Goal: Task Accomplishment & Management: Complete application form

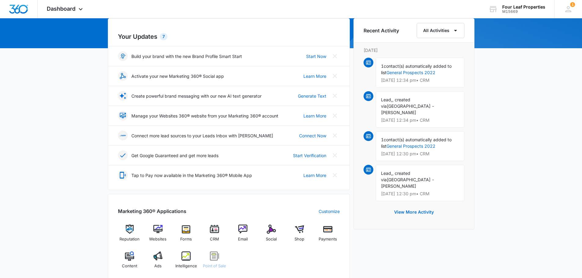
scroll to position [183, 0]
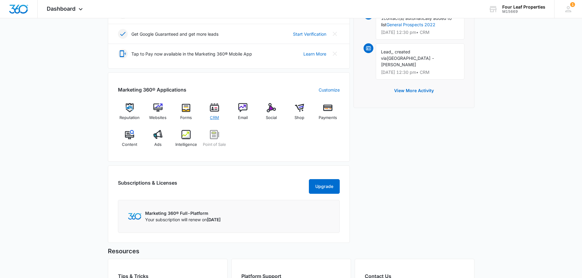
click at [216, 116] on span "CRM" at bounding box center [214, 118] width 9 height 6
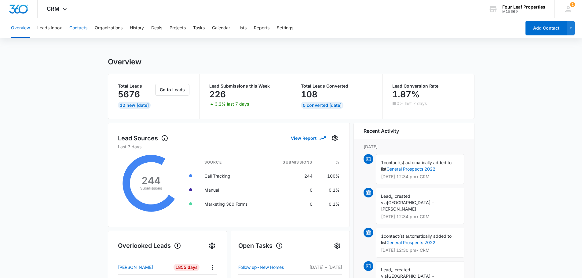
click at [79, 30] on button "Contacts" at bounding box center [78, 28] width 18 height 20
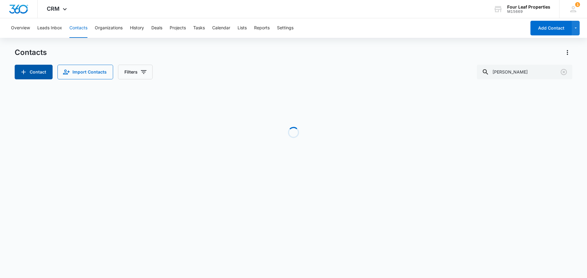
click at [46, 75] on button "Contact" at bounding box center [34, 72] width 38 height 15
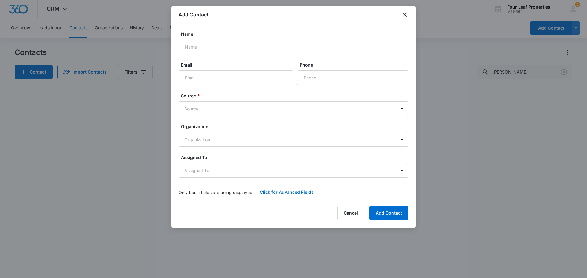
click at [234, 47] on input "Name" at bounding box center [294, 47] width 230 height 15
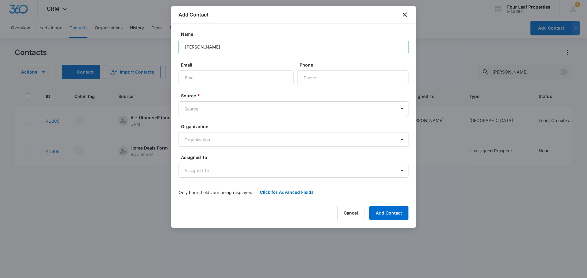
type input "[PERSON_NAME]"
type input "[EMAIL_ADDRESS][DOMAIN_NAME]"
type input "[PHONE_NUMBER]"
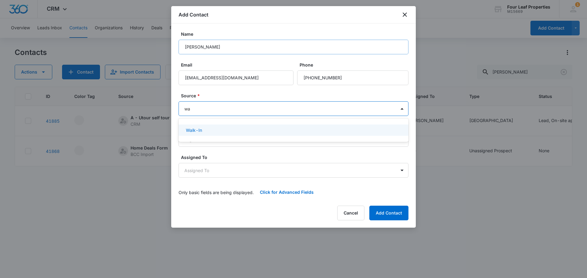
type input "w"
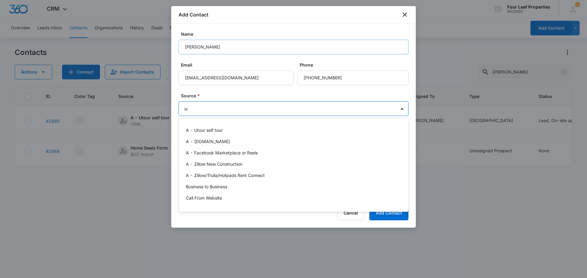
type input "s"
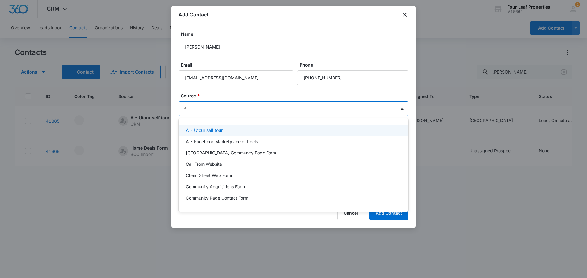
type input "fa"
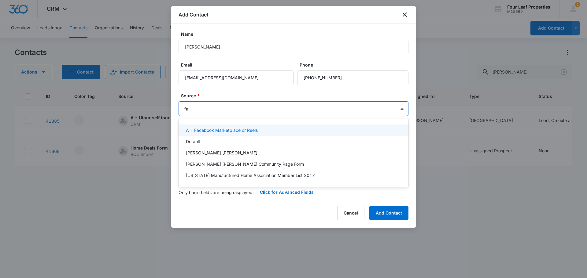
click at [223, 129] on p "A - Facebook Marketplace or Reels" at bounding box center [222, 130] width 72 height 6
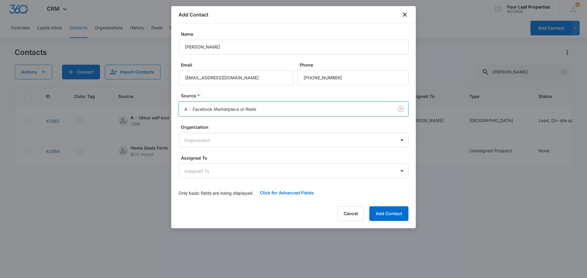
drag, startPoint x: 226, startPoint y: 96, endPoint x: 224, endPoint y: 118, distance: 22.7
click at [226, 96] on label "Source *" at bounding box center [296, 96] width 230 height 6
click at [201, 171] on body "CRM Apps Reputation Websites Forms CRM Email Social Shop Payments POS Content A…" at bounding box center [293, 139] width 587 height 278
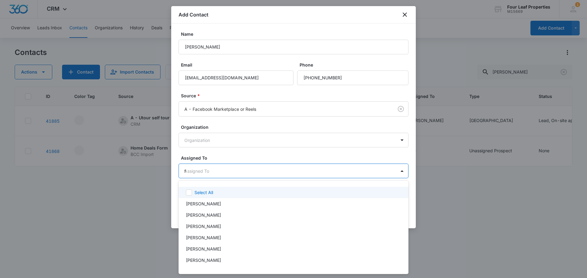
type input "fe"
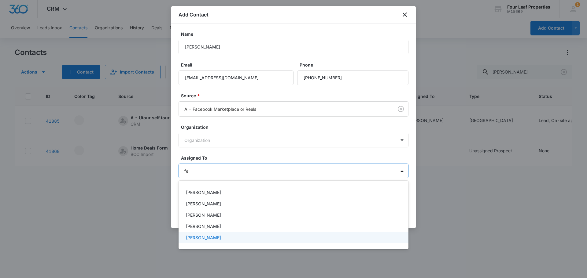
click at [208, 238] on p "[PERSON_NAME]" at bounding box center [203, 238] width 35 height 6
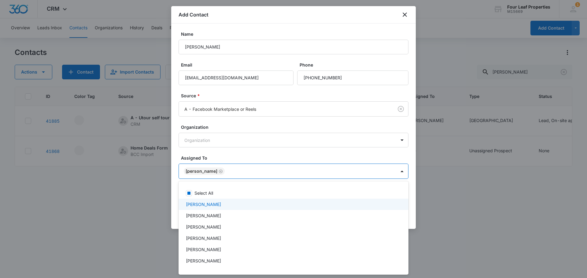
click at [230, 162] on div at bounding box center [293, 139] width 587 height 278
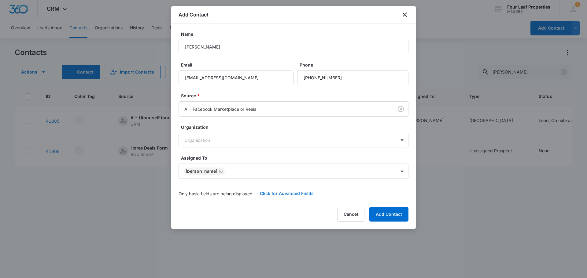
click at [266, 191] on button "Click for Advanced Fields" at bounding box center [287, 193] width 66 height 15
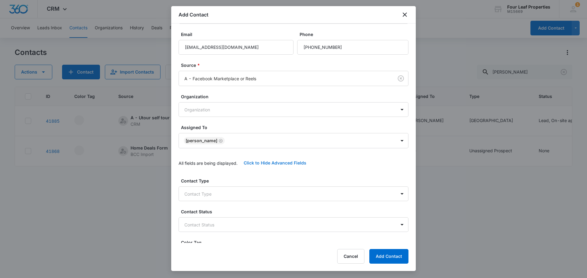
scroll to position [92, 0]
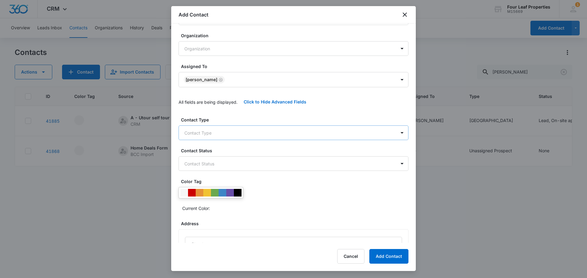
click at [207, 131] on body "CRM Apps Reputation Websites Forms CRM Email Social Shop Payments POS Content A…" at bounding box center [293, 139] width 587 height 278
type input "bl"
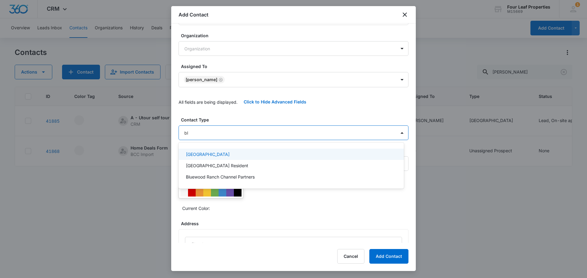
click at [203, 154] on p "[GEOGRAPHIC_DATA]" at bounding box center [208, 154] width 44 height 6
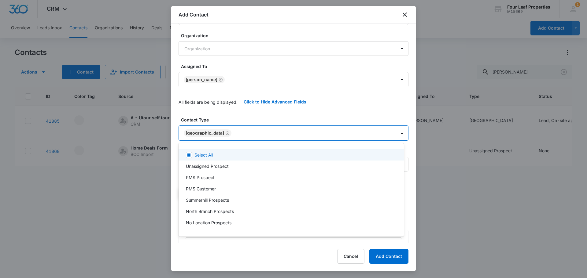
click at [209, 115] on div at bounding box center [293, 139] width 587 height 278
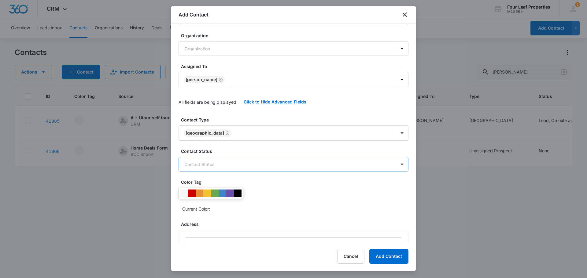
click at [205, 167] on body "CRM Apps Reputation Websites Forms CRM Email Social Shop Payments POS Content A…" at bounding box center [293, 139] width 587 height 278
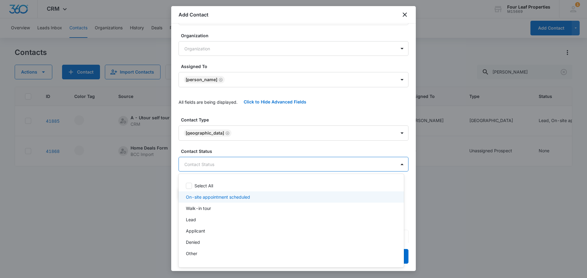
click at [205, 196] on p "On-site appointment scheduled" at bounding box center [218, 197] width 64 height 6
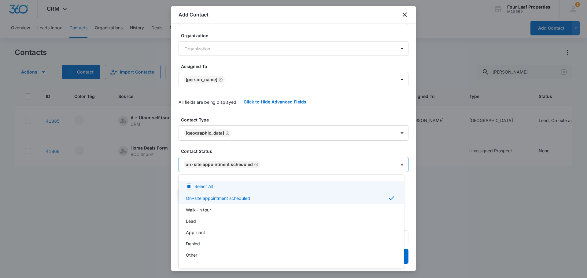
click at [235, 153] on div at bounding box center [293, 139] width 587 height 278
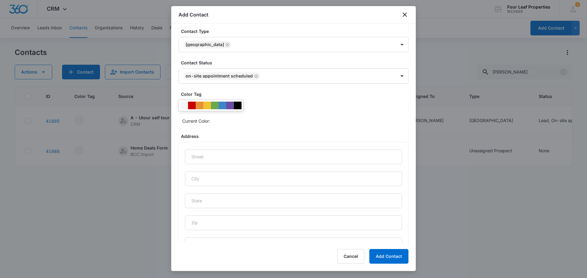
scroll to position [256, 0]
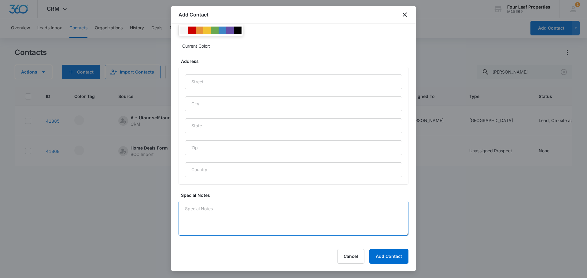
click at [221, 220] on textarea "Special Notes" at bounding box center [294, 218] width 230 height 35
type textarea "No rush to move looking to rent to own no pets no criminal Will fill out applic…"
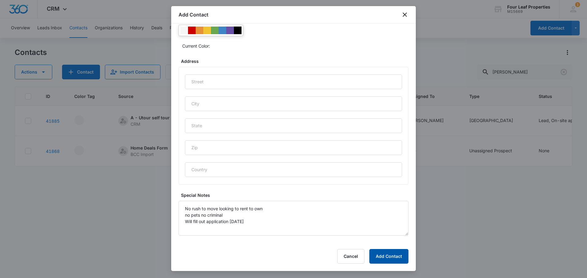
click at [393, 258] on button "Add Contact" at bounding box center [388, 256] width 39 height 15
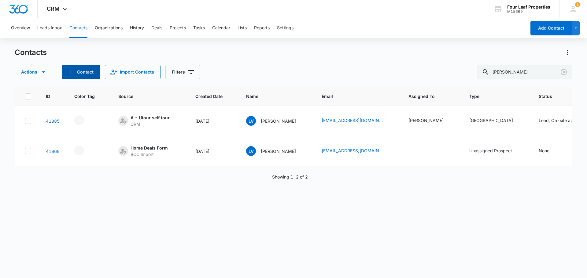
click at [88, 72] on button "Contact" at bounding box center [81, 72] width 38 height 15
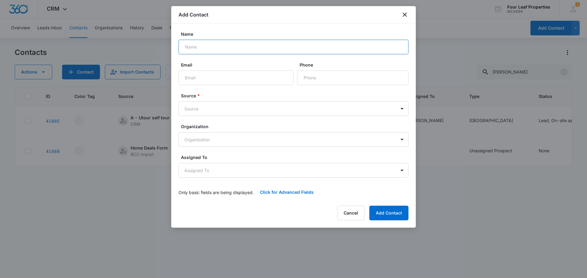
click at [220, 50] on input "Name" at bounding box center [294, 47] width 230 height 15
type input "[PERSON_NAME]"
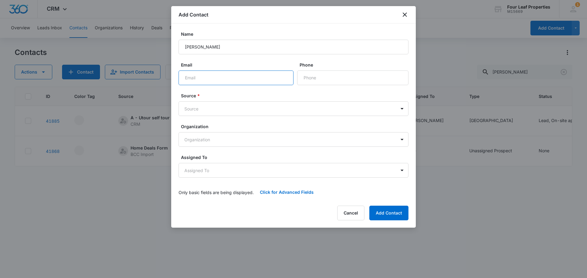
click at [189, 79] on input "Email" at bounding box center [236, 78] width 115 height 15
paste input "[EMAIL_ADDRESS][DOMAIN_NAME]"
type input "[EMAIL_ADDRESS][DOMAIN_NAME]"
click at [312, 78] on input "Phone" at bounding box center [352, 78] width 111 height 15
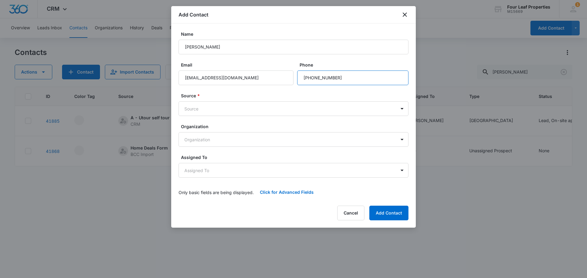
type input "[PHONE_NUMBER]"
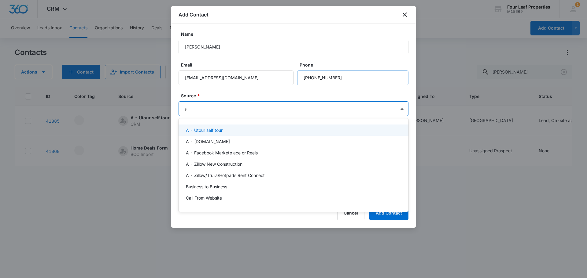
type input "se"
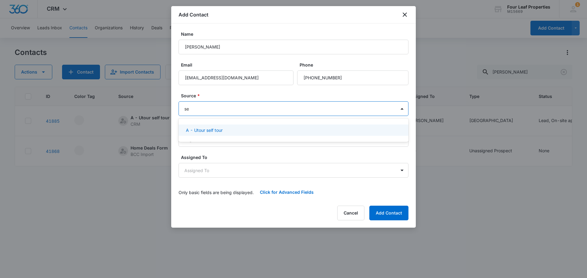
click at [208, 128] on p "A - Utour self tour" at bounding box center [204, 130] width 37 height 6
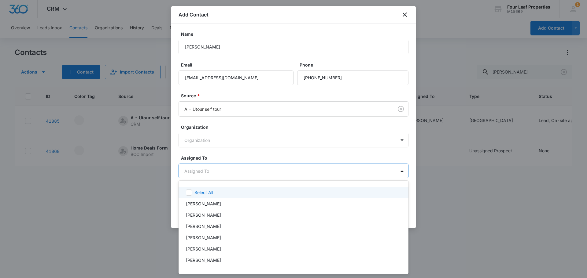
click at [196, 169] on body "CRM Apps Reputation Websites Forms CRM Email Social Shop Payments POS Content A…" at bounding box center [293, 139] width 587 height 278
type input "fe"
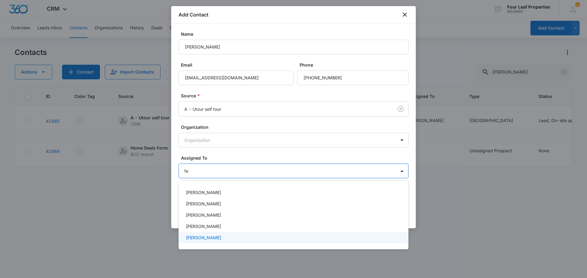
click at [213, 238] on p "[PERSON_NAME]" at bounding box center [203, 238] width 35 height 6
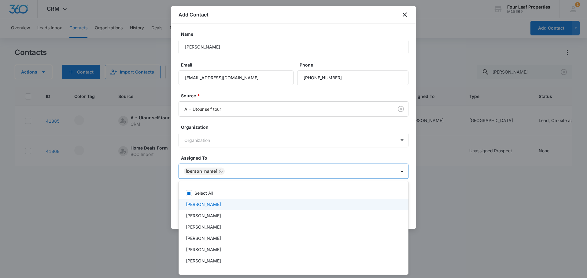
click at [219, 159] on div at bounding box center [293, 139] width 587 height 278
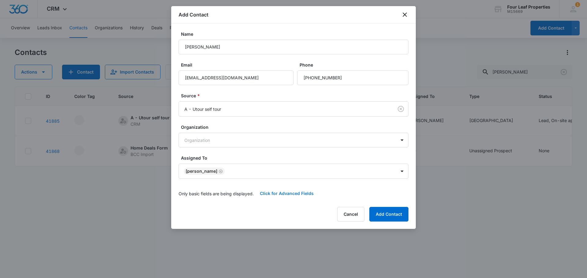
click at [273, 195] on button "Click for Advanced Fields" at bounding box center [287, 193] width 66 height 15
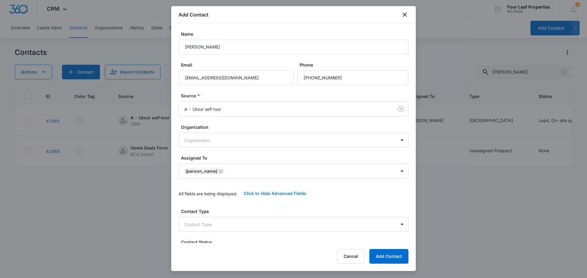
scroll to position [92, 0]
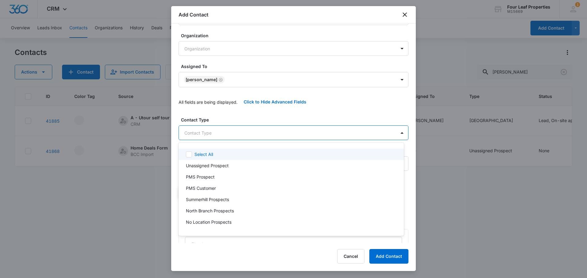
click at [209, 136] on body "CRM Apps Reputation Websites Forms CRM Email Social Shop Payments POS Content A…" at bounding box center [293, 139] width 587 height 278
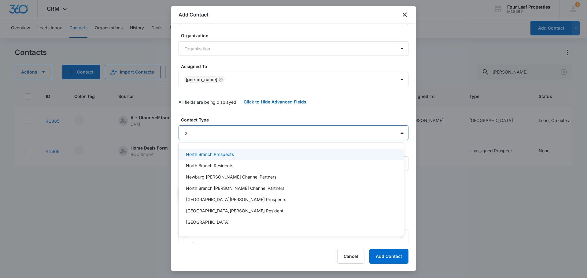
type input "bl"
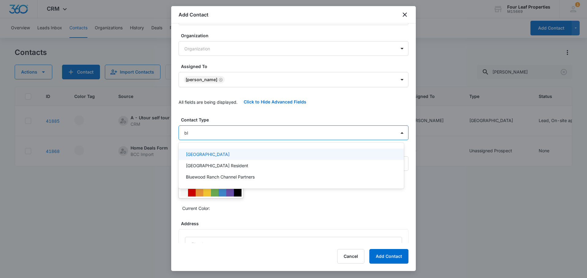
click at [215, 154] on p "[GEOGRAPHIC_DATA]" at bounding box center [208, 154] width 44 height 6
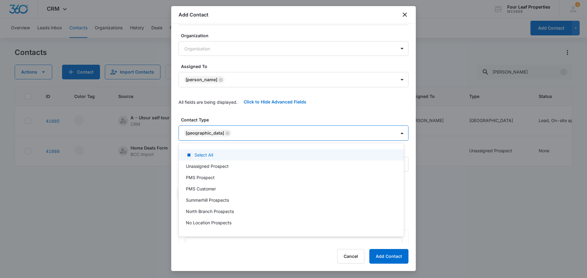
click at [265, 108] on div at bounding box center [293, 139] width 587 height 278
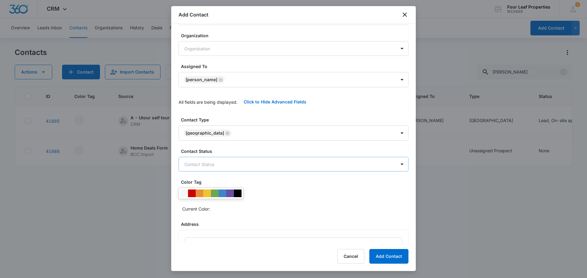
click at [221, 163] on body "CRM Apps Reputation Websites Forms CRM Email Social Shop Payments POS Content A…" at bounding box center [293, 139] width 587 height 278
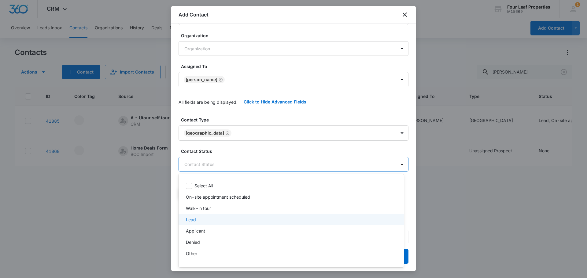
click at [220, 218] on div "Lead" at bounding box center [290, 220] width 209 height 6
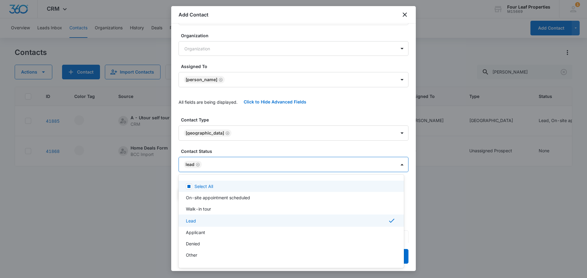
click at [237, 148] on div at bounding box center [293, 139] width 587 height 278
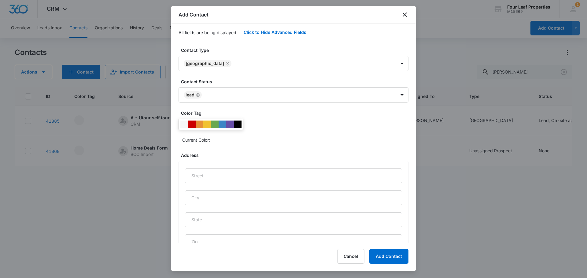
scroll to position [256, 0]
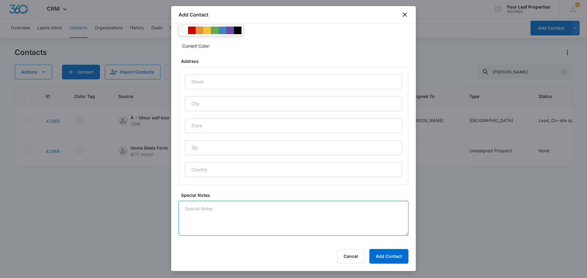
click at [227, 210] on textarea "Special Notes" at bounding box center [294, 218] width 230 height 35
type textarea "Wants a fence will contact me if it's a deal breaker."
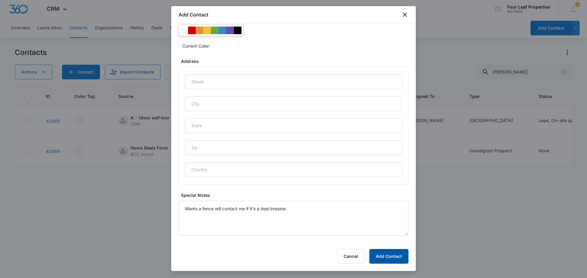
click at [378, 253] on button "Add Contact" at bounding box center [388, 256] width 39 height 15
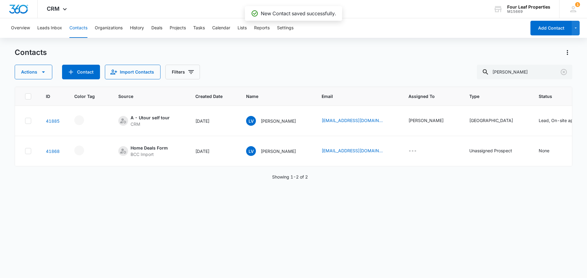
click at [338, 235] on div "ID Color Tag Source Created Date Name Email Assigned To Type Status Special Not…" at bounding box center [294, 179] width 558 height 184
click at [564, 72] on icon "Clear" at bounding box center [564, 72] width 6 height 6
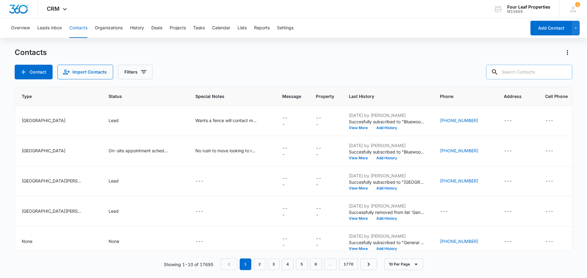
scroll to position [0, 518]
click at [259, 122] on icon "Special Notes - Wants a fence will contact me if it's a deal breaker. - Select …" at bounding box center [260, 120] width 7 height 7
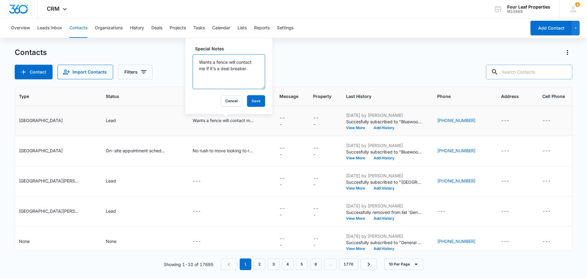
click at [249, 74] on textarea "Wants a fence will contact me if it's a deal breaker." at bounding box center [229, 71] width 72 height 35
drag, startPoint x: 252, startPoint y: 69, endPoint x: 187, endPoint y: 56, distance: 66.8
click at [187, 56] on div "Special Notes Wants a fence will contact me if it's a deal breaker. Cancel Save" at bounding box center [228, 76] width 87 height 76
type textarea "Wants to buy with 10k down. Thrill"
click at [255, 100] on button "Save" at bounding box center [256, 101] width 18 height 12
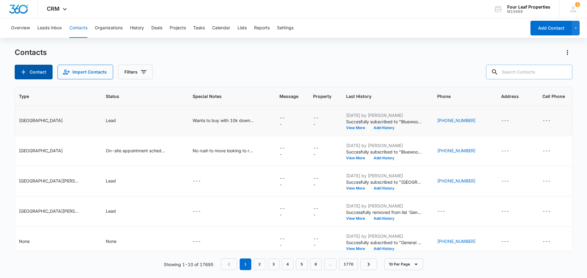
click at [34, 74] on button "Contact" at bounding box center [34, 72] width 38 height 15
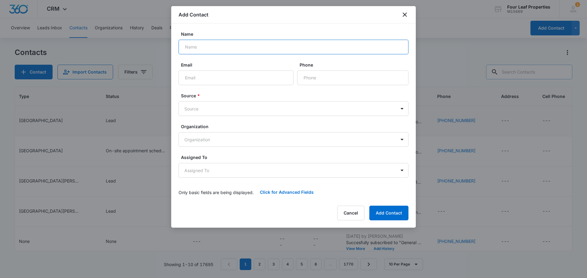
click at [211, 47] on input "Name" at bounding box center [294, 47] width 230 height 15
type input "Sevanah"
click at [353, 216] on button "Cancel" at bounding box center [350, 213] width 27 height 15
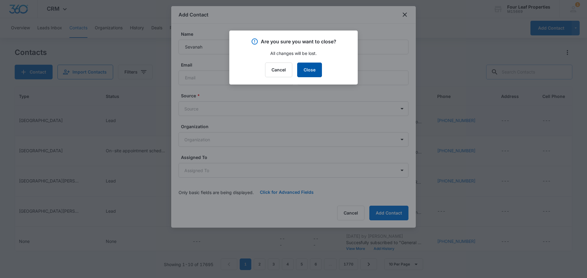
drag, startPoint x: 311, startPoint y: 70, endPoint x: 315, endPoint y: 68, distance: 5.2
click at [311, 69] on button "Close" at bounding box center [309, 70] width 25 height 15
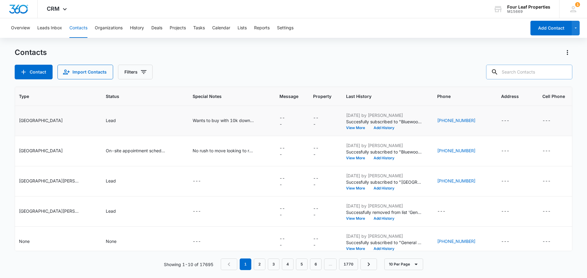
click at [529, 73] on input "text" at bounding box center [529, 72] width 86 height 15
type input "Sevanah"
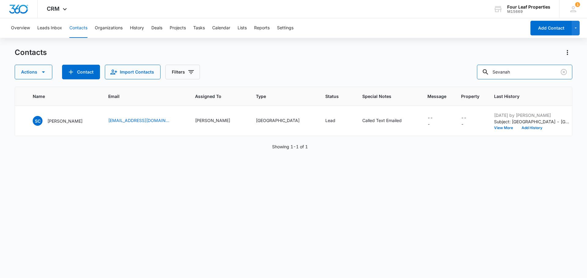
scroll to position [0, 390]
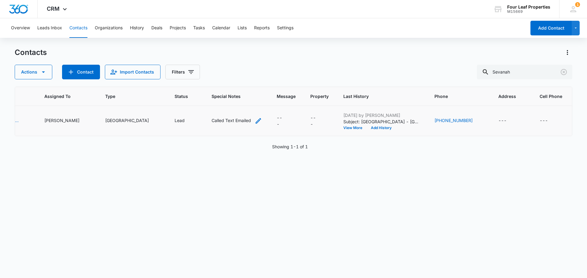
click at [256, 120] on icon "Special Notes - Called Text Emailed - Select to Edit Field" at bounding box center [258, 120] width 7 height 7
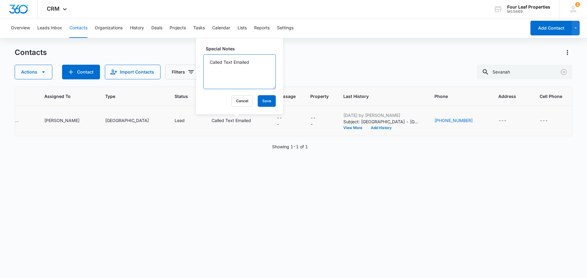
drag, startPoint x: 253, startPoint y: 71, endPoint x: 255, endPoint y: 59, distance: 11.8
click at [253, 70] on textarea "Called Text Emailed" at bounding box center [239, 71] width 72 height 35
drag, startPoint x: 255, startPoint y: 59, endPoint x: 138, endPoint y: 56, distance: 116.5
click at [139, 62] on div "Contacts Actions Contact Import Contacts Filters Sevanah ID Color Tag Source Cr…" at bounding box center [294, 163] width 558 height 230
type textarea "C"
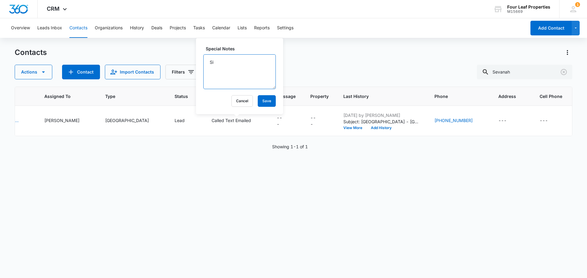
type textarea "S"
type textarea "Zillow Has questions about a fence for dogs."
click at [259, 101] on button "Save" at bounding box center [267, 101] width 18 height 12
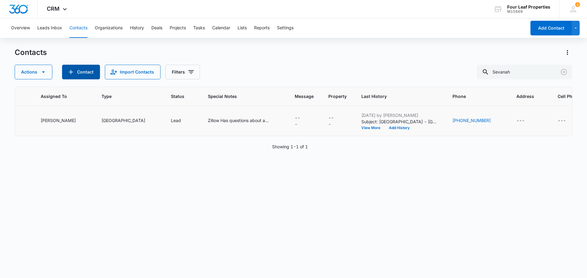
click at [69, 67] on button "Contact" at bounding box center [81, 72] width 38 height 15
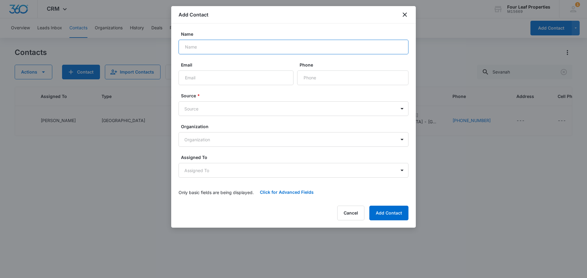
click at [225, 44] on input "Name" at bounding box center [294, 47] width 230 height 15
type input "S"
click at [351, 214] on button "Cancel" at bounding box center [350, 213] width 27 height 15
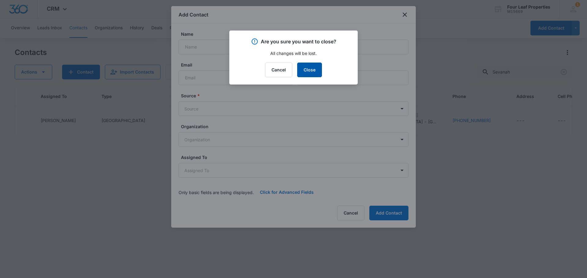
click at [302, 71] on button "Close" at bounding box center [309, 70] width 25 height 15
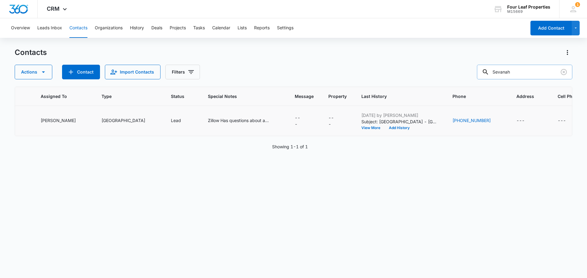
click at [545, 71] on input "Sevanah" at bounding box center [524, 72] width 95 height 15
drag, startPoint x: 545, startPoint y: 71, endPoint x: 411, endPoint y: 74, distance: 133.9
click at [412, 74] on div "Actions Contact Import Contacts Filters Sevanah" at bounding box center [294, 72] width 558 height 15
type input "Shaquitha"
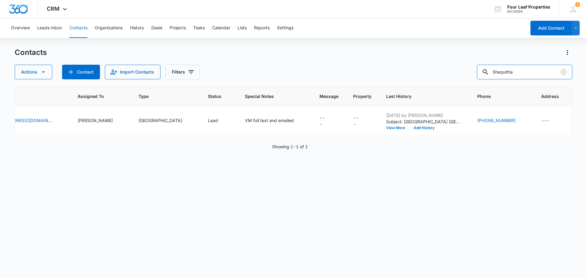
scroll to position [0, 359]
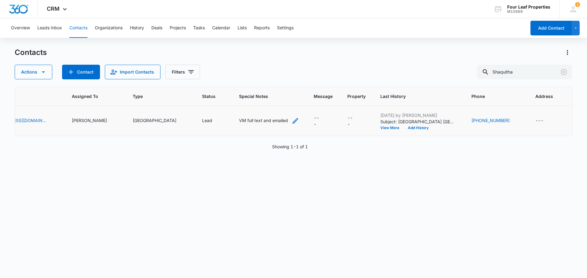
click at [260, 120] on div "VM full text and emailed" at bounding box center [263, 120] width 49 height 6
click at [279, 76] on textarea "VM full text and emailed" at bounding box center [267, 71] width 72 height 35
drag, startPoint x: 279, startPoint y: 73, endPoint x: 210, endPoint y: 40, distance: 76.8
click at [210, 40] on div "Overview Leads Inbox Contacts Organizations History Deals Projects Tasks Calend…" at bounding box center [293, 148] width 587 height 260
type textarea "V"
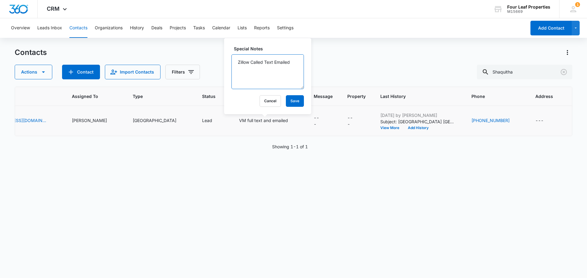
type textarea "Zillow Called Text Emailed"
click at [290, 94] on div "Special Notes Zillow Called Text Emailed Cancel Save" at bounding box center [267, 76] width 87 height 76
click at [290, 98] on button "Save" at bounding box center [295, 101] width 18 height 12
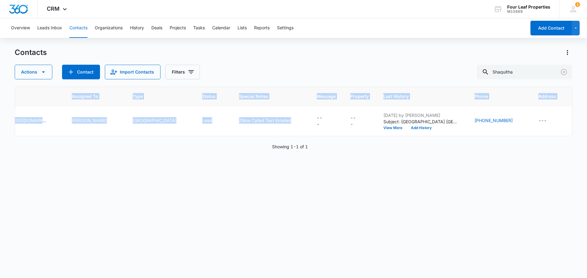
drag, startPoint x: 297, startPoint y: 135, endPoint x: 225, endPoint y: 137, distance: 71.9
click at [225, 136] on div "ID Color Tag Source Created Date Name Email Assigned To Type Status Special Not…" at bounding box center [294, 112] width 558 height 50
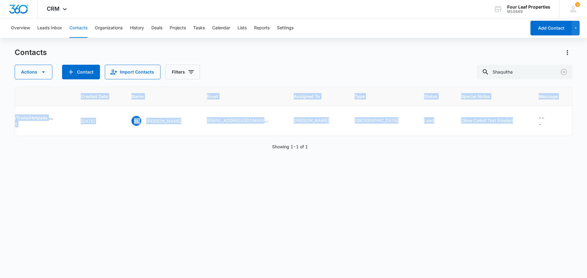
scroll to position [0, 135]
click at [213, 121] on link "[EMAIL_ADDRESS][DOMAIN_NAME]" at bounding box center [238, 120] width 61 height 6
click at [73, 76] on icon "Add Contact" at bounding box center [70, 71] width 7 height 7
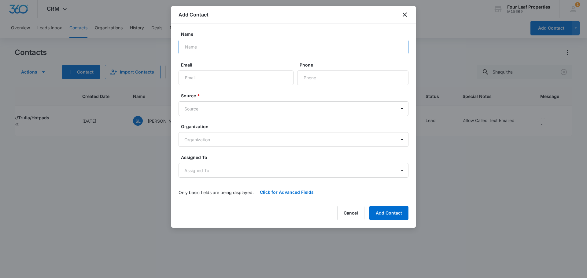
click at [214, 44] on input "Name" at bounding box center [294, 47] width 230 height 15
type input "D"
click at [360, 216] on button "Cancel" at bounding box center [350, 213] width 27 height 15
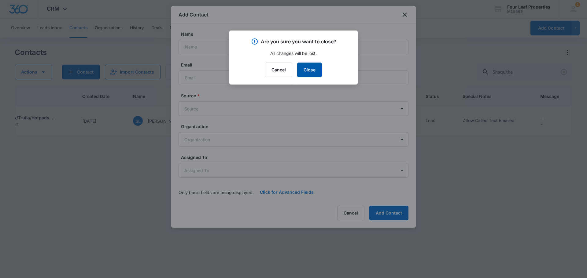
click at [311, 66] on button "Close" at bounding box center [309, 70] width 25 height 15
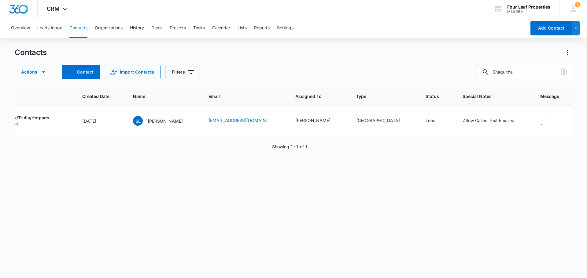
click at [525, 70] on input "Shaquitha" at bounding box center [524, 72] width 95 height 15
drag, startPoint x: 525, startPoint y: 70, endPoint x: 451, endPoint y: 76, distance: 73.9
click at [451, 76] on div "Actions Contact Import Contacts Filters Shaquitha" at bounding box center [294, 72] width 558 height 15
type input "Destani"
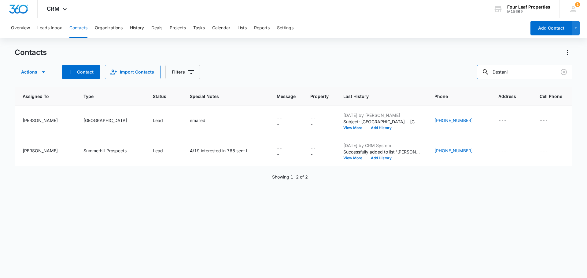
scroll to position [0, 400]
click at [213, 120] on icon "Special Notes - emailed - Select to Edit Field" at bounding box center [213, 121] width 6 height 6
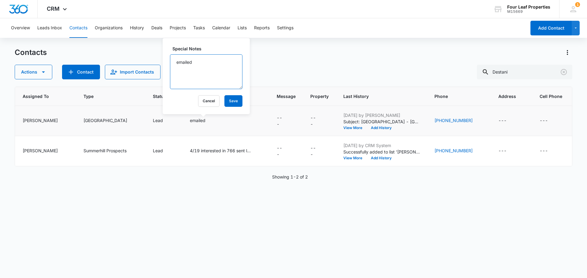
click at [223, 81] on textarea "emailed" at bounding box center [206, 71] width 72 height 35
drag, startPoint x: 214, startPoint y: 67, endPoint x: 160, endPoint y: 62, distance: 54.7
click at [160, 62] on div "Contacts Actions Contact Import Contacts Filters Destani ID Color Tag Source Cr…" at bounding box center [294, 163] width 558 height 230
type textarea "e"
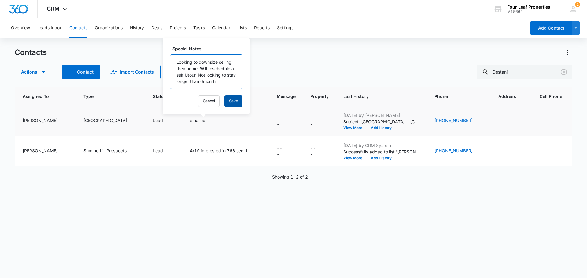
type textarea "Looking to downsize selling their home. Will reschedule a self Utour. Not looki…"
click at [224, 101] on button "Save" at bounding box center [233, 101] width 18 height 12
